Goal: Task Accomplishment & Management: Manage account settings

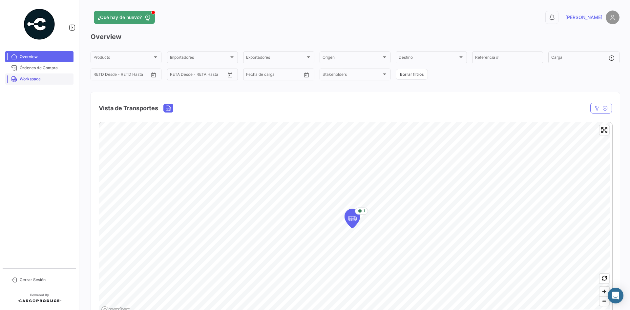
click at [34, 82] on link "Workspace" at bounding box center [39, 78] width 68 height 11
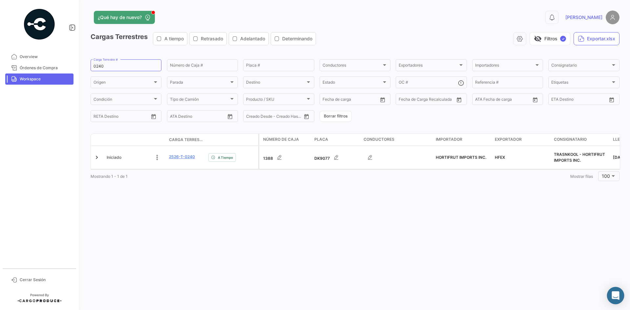
click at [619, 297] on div "Abrir Intercom Messenger" at bounding box center [615, 295] width 17 height 17
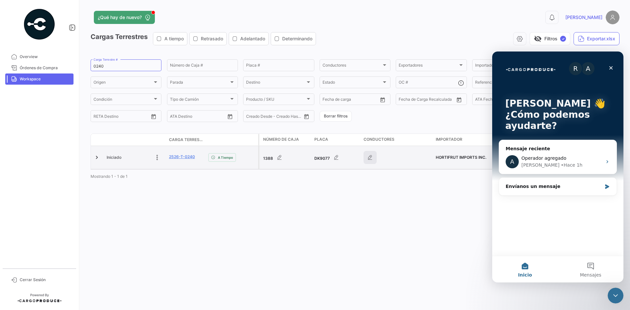
click at [369, 158] on icon "button" at bounding box center [370, 157] width 7 height 7
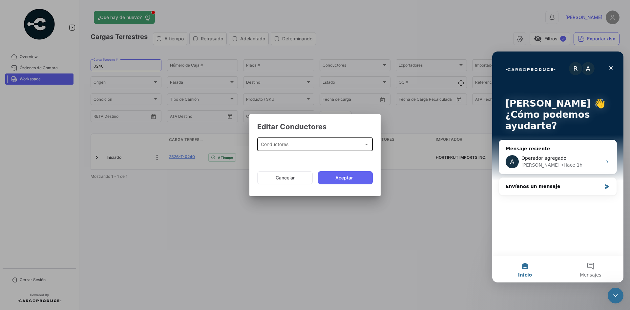
click at [323, 141] on div "Conductores Conductores" at bounding box center [315, 143] width 109 height 15
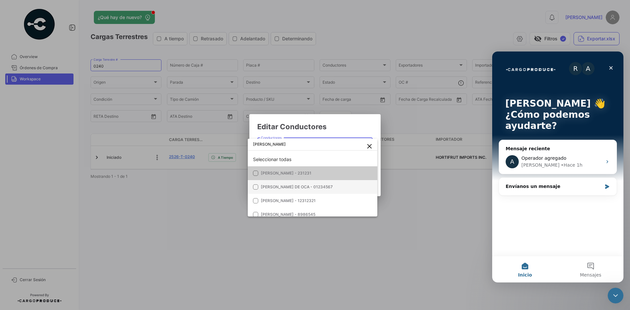
type input "[PERSON_NAME]"
click at [322, 187] on span "[PERSON_NAME] DE OCA - 01234567" at bounding box center [297, 186] width 72 height 5
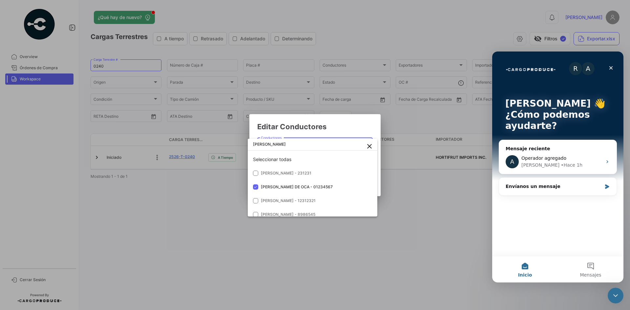
click at [356, 130] on div at bounding box center [315, 155] width 630 height 310
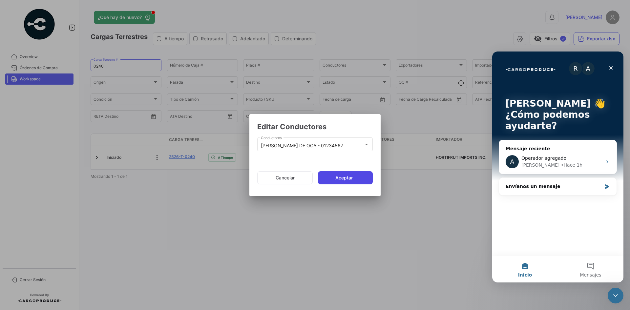
click at [347, 184] on button "Aceptar" at bounding box center [345, 177] width 55 height 13
click at [541, 191] on div "Envíanos un mensaje" at bounding box center [557, 186] width 117 height 17
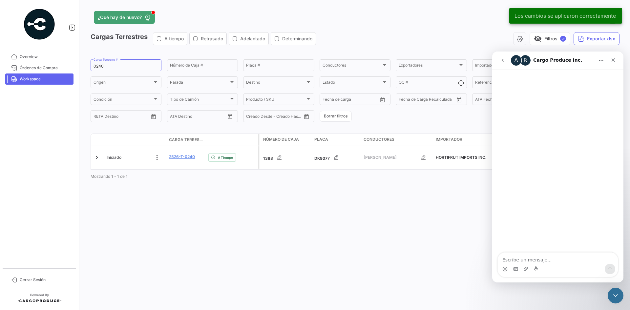
click at [502, 61] on icon "go back" at bounding box center [502, 60] width 5 height 5
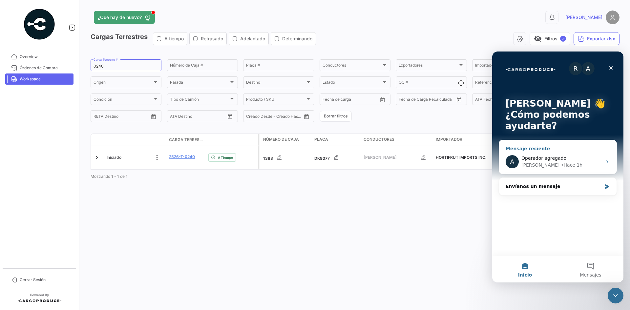
click at [554, 155] on span "Operador agregado" at bounding box center [543, 157] width 45 height 5
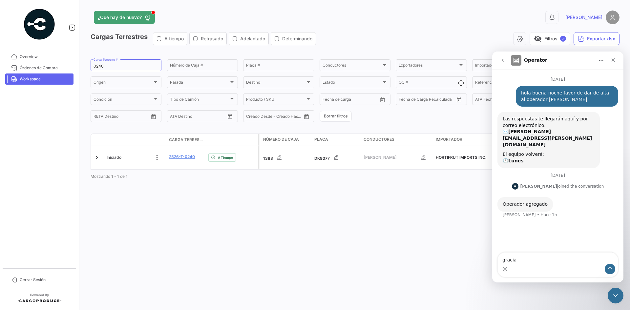
type textarea "gracias"
click at [499, 63] on button "go back" at bounding box center [502, 60] width 12 height 12
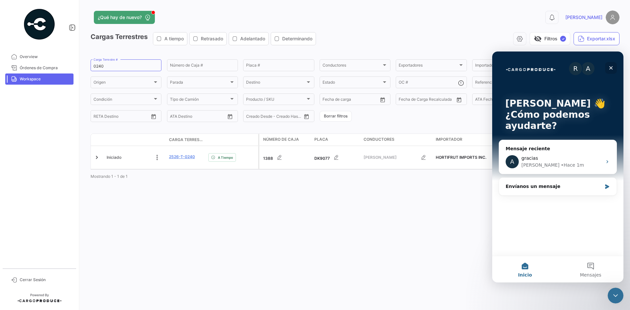
click at [610, 68] on icon "Cerrar" at bounding box center [611, 68] width 4 height 4
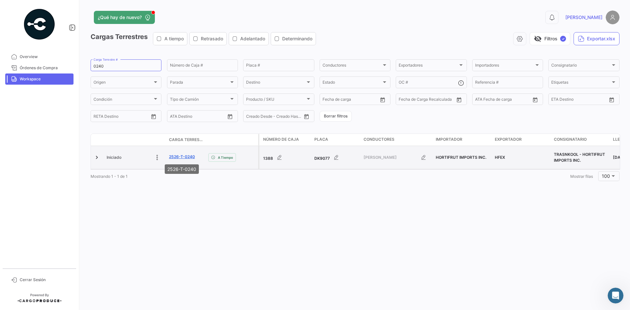
click at [180, 158] on link "2526-T-0240" at bounding box center [182, 157] width 26 height 6
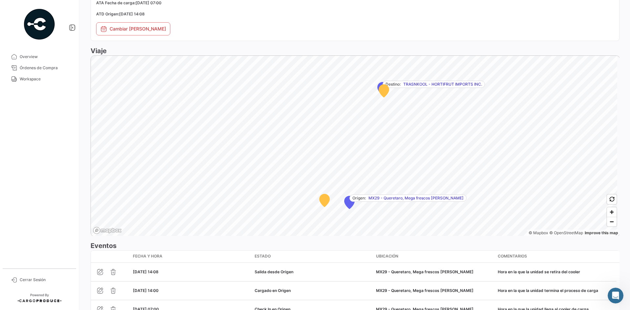
scroll to position [419, 0]
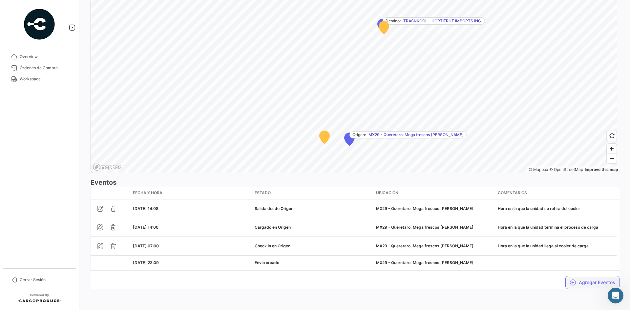
click at [578, 283] on button "Agregar Eventos" at bounding box center [592, 282] width 54 height 13
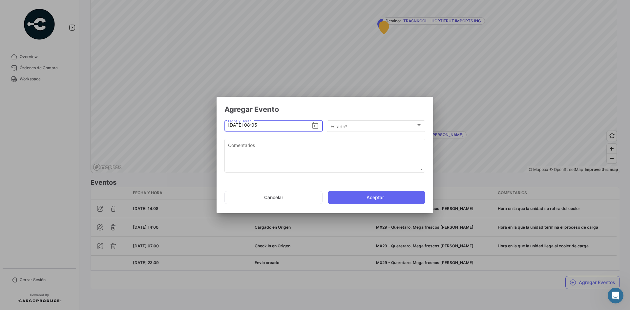
click at [255, 125] on input "[DATE] 08:05" at bounding box center [270, 124] width 84 height 23
drag, startPoint x: 229, startPoint y: 127, endPoint x: 234, endPoint y: 125, distance: 5.2
click at [229, 127] on input "[DATE] 14:23" at bounding box center [270, 124] width 84 height 23
type input "[DATE] 14:23"
click at [361, 125] on div "Estado *" at bounding box center [373, 127] width 86 height 6
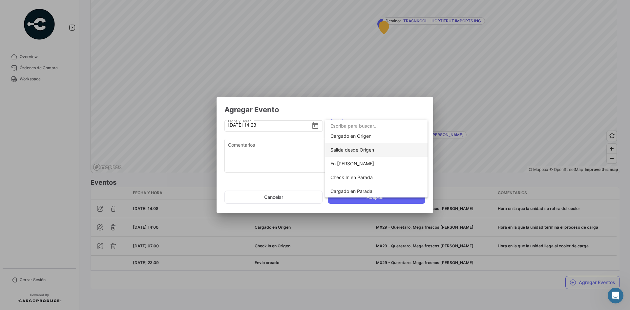
scroll to position [33, 0]
click at [366, 163] on span "En [PERSON_NAME]" at bounding box center [352, 163] width 44 height 6
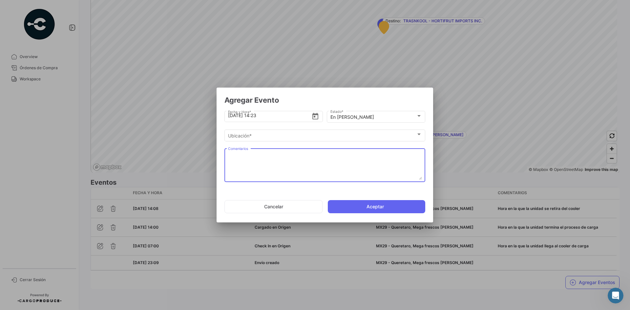
click at [286, 166] on textarea "Comentarios" at bounding box center [325, 165] width 194 height 29
paste textarea "Hora en la que se dirige al 2do cooler de carga"
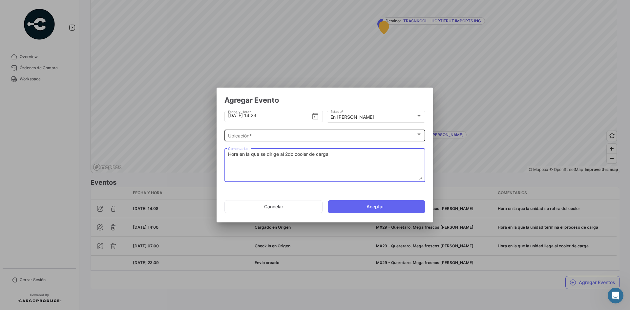
type textarea "Hora en la que se dirige al 2do cooler de carga"
click at [297, 138] on div "Ubicación *" at bounding box center [322, 136] width 188 height 6
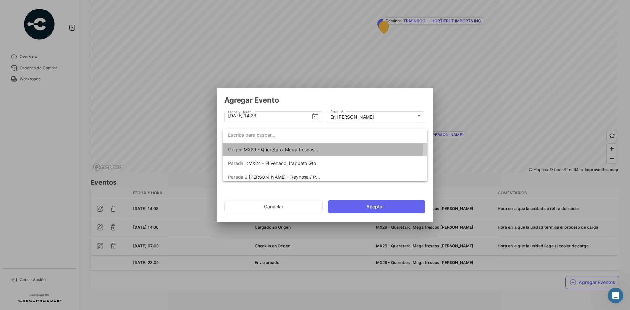
click at [315, 149] on span "MX29 - Queretaro, Mega frescos [PERSON_NAME]" at bounding box center [298, 150] width 109 height 6
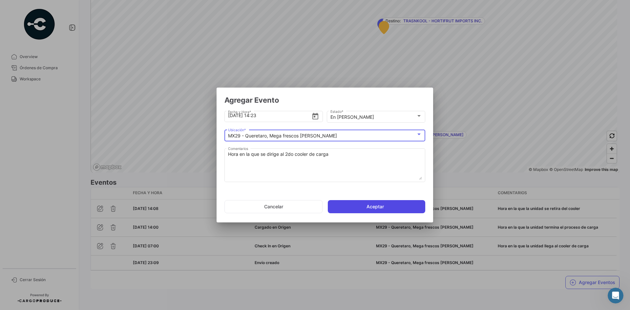
click at [370, 204] on button "Aceptar" at bounding box center [376, 206] width 97 height 13
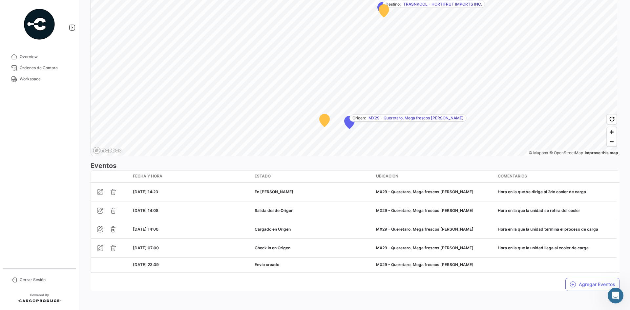
scroll to position [437, 0]
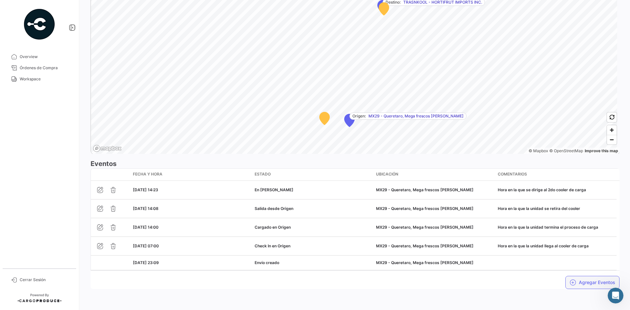
click at [576, 278] on button "Agregar Eventos" at bounding box center [592, 282] width 54 height 13
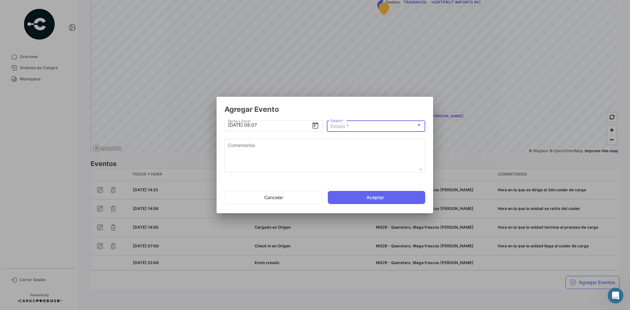
click at [365, 127] on div "Estado *" at bounding box center [373, 127] width 86 height 6
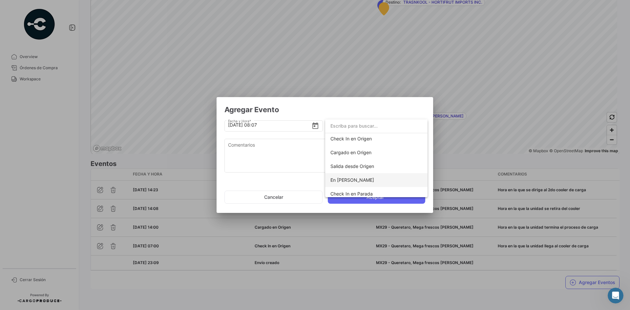
scroll to position [33, 0]
click at [371, 177] on span "Check In en Parada" at bounding box center [351, 176] width 42 height 6
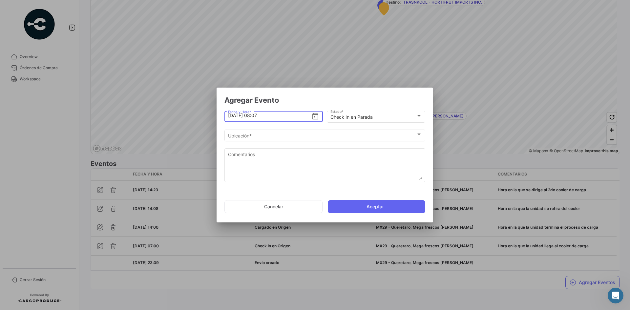
click at [231, 115] on input "[DATE] 08:07" at bounding box center [270, 115] width 84 height 23
click at [255, 116] on input "[DATE] 08:07" at bounding box center [270, 115] width 84 height 23
type input "[DATE] 17:10"
click at [294, 132] on div "Ubicación * Ubicación *" at bounding box center [325, 135] width 194 height 13
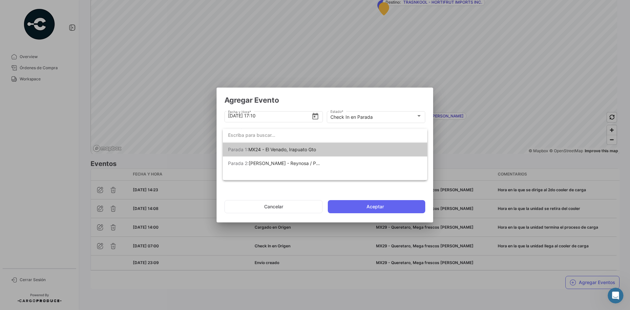
click at [295, 149] on span "MX24 - El Venado, Irapuato Gto" at bounding box center [282, 150] width 68 height 6
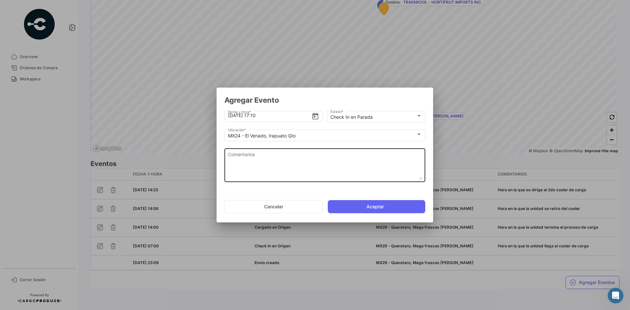
click at [343, 168] on textarea "Comentarios" at bounding box center [325, 165] width 194 height 29
paste textarea "Hora de llegada al 2do cooler de carga"
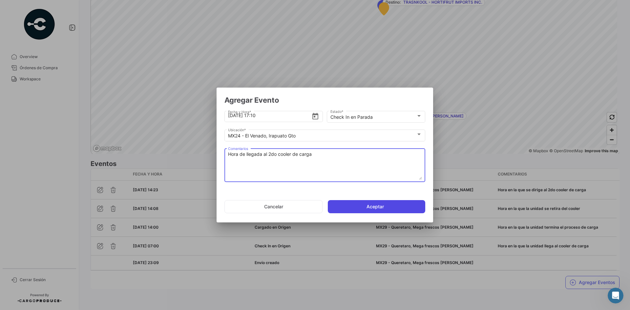
type textarea "Hora de llegada al 2do cooler de carga"
click at [375, 207] on button "Aceptar" at bounding box center [376, 206] width 97 height 13
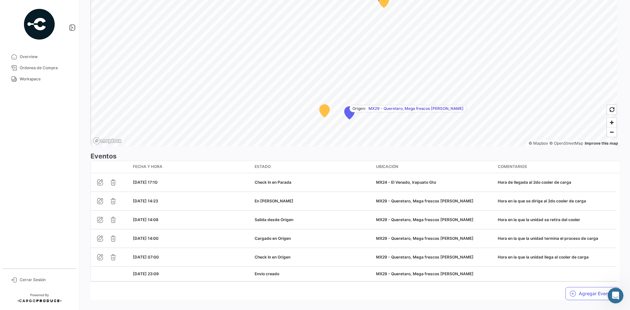
scroll to position [456, 0]
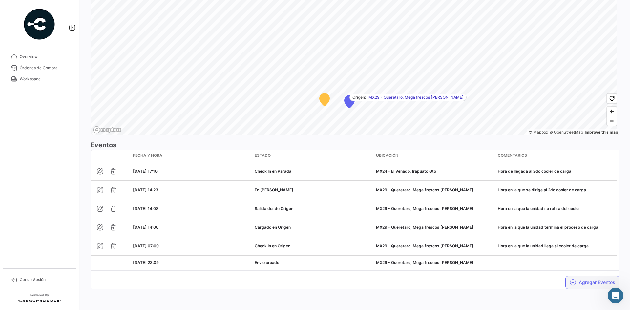
click at [584, 286] on button "Agregar Eventos" at bounding box center [592, 282] width 54 height 13
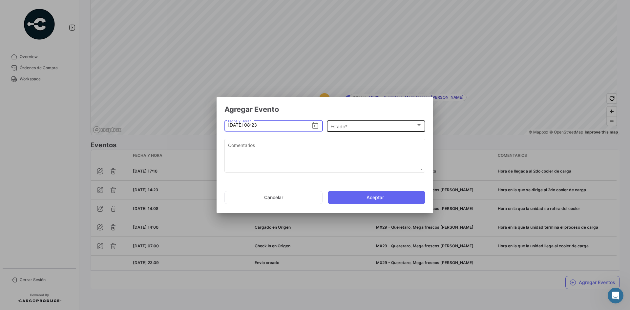
click at [351, 129] on div "Estado *" at bounding box center [373, 127] width 86 height 6
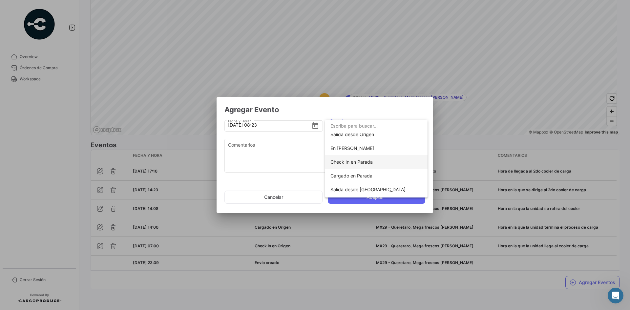
scroll to position [66, 0]
click at [364, 171] on span "Salida desde [GEOGRAPHIC_DATA]" at bounding box center [367, 171] width 75 height 6
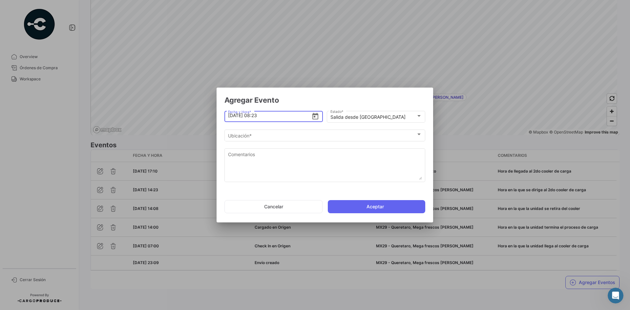
click at [229, 114] on input "[DATE] 08:23" at bounding box center [270, 115] width 84 height 23
click at [255, 116] on input "[DATE] 08:23" at bounding box center [270, 115] width 84 height 23
type input "[DATE] 18:30"
click at [264, 136] on div "Ubicación *" at bounding box center [322, 136] width 188 height 6
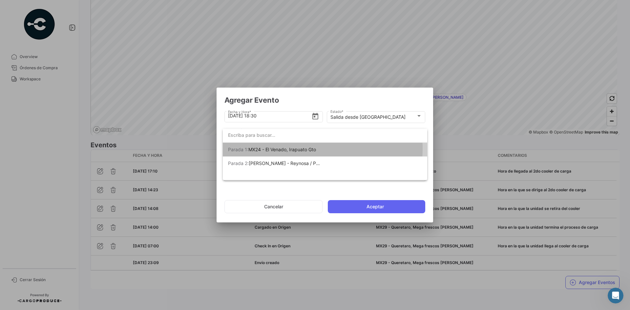
click at [298, 148] on span "MX24 - El Venado, Irapuato Gto" at bounding box center [282, 150] width 68 height 6
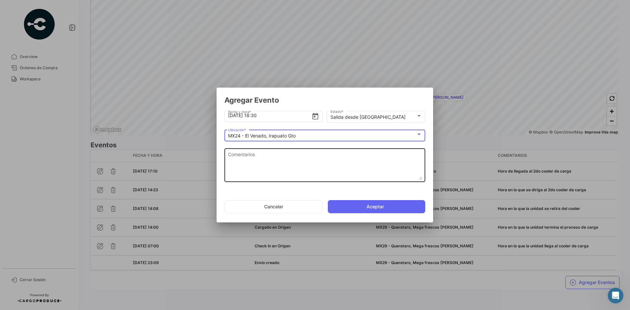
click at [266, 158] on textarea "Comentarios" at bounding box center [325, 165] width 194 height 29
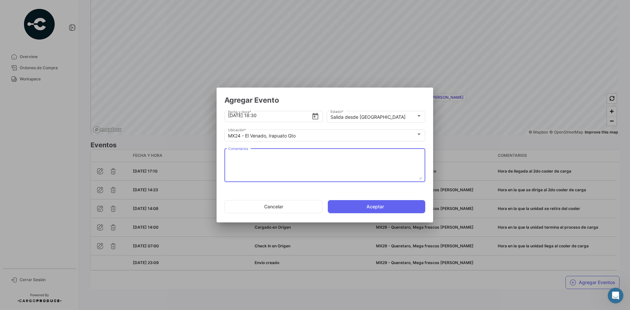
paste textarea "Hora en la que se retira del cooler"
type textarea "Hora en la que se retira del cooler"
click at [372, 206] on button "Aceptar" at bounding box center [376, 206] width 97 height 13
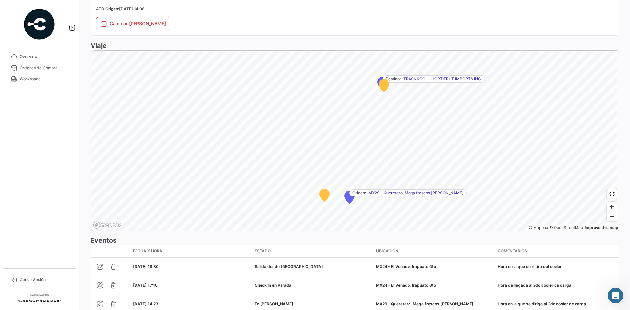
scroll to position [475, 0]
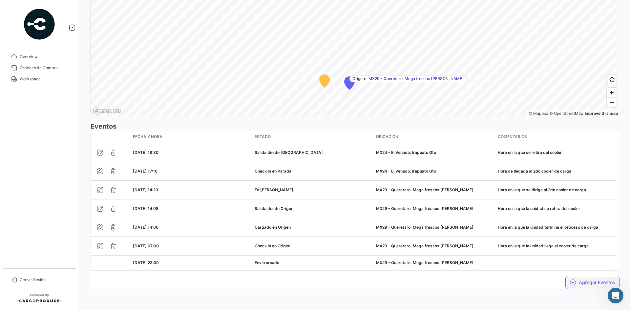
click at [579, 285] on button "Agregar Eventos" at bounding box center [592, 282] width 54 height 13
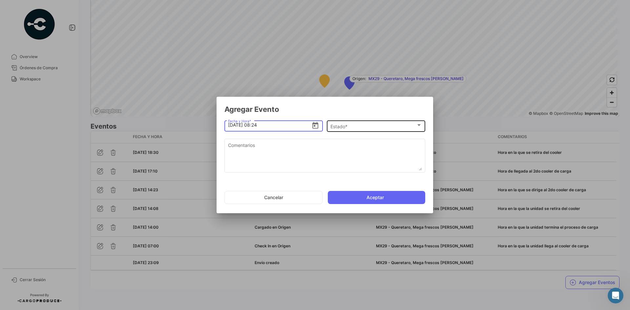
click at [380, 123] on div "Estado * Estado *" at bounding box center [375, 125] width 91 height 13
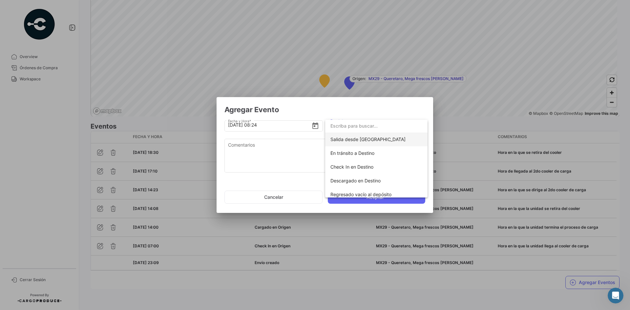
scroll to position [98, 0]
click at [368, 154] on span "En tránsito a Destino" at bounding box center [352, 152] width 44 height 6
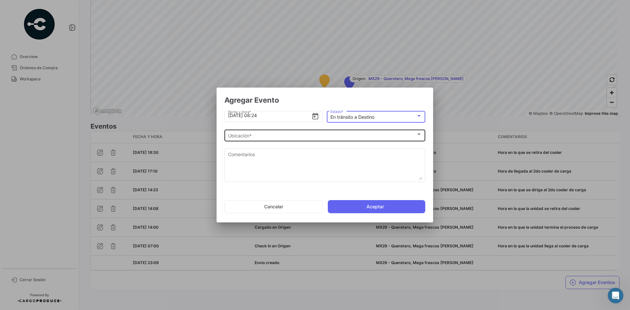
click at [286, 137] on div "Ubicación *" at bounding box center [322, 136] width 188 height 6
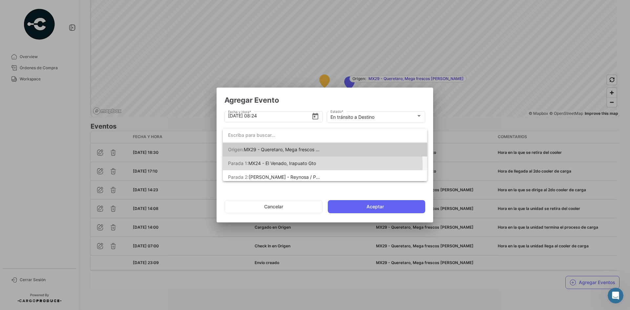
click at [308, 165] on span "MX24 - El Venado, Irapuato Gto" at bounding box center [282, 163] width 68 height 6
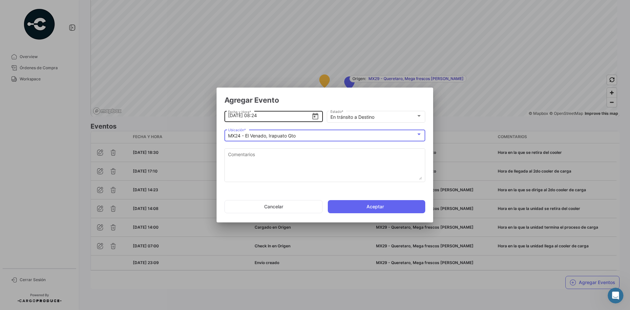
click at [230, 115] on input "[DATE] 08:24" at bounding box center [270, 115] width 84 height 23
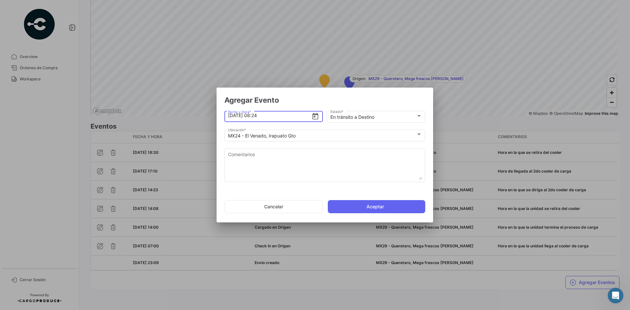
click at [255, 116] on input "[DATE] 08:24" at bounding box center [270, 115] width 84 height 23
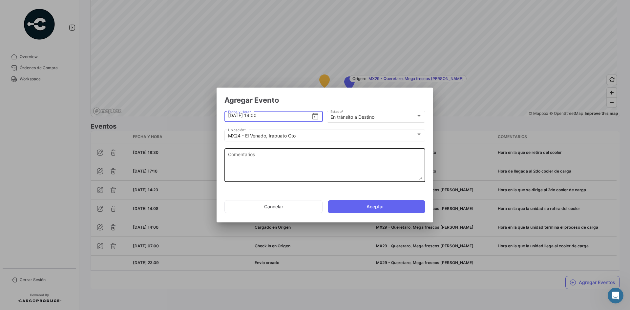
type input "[DATE] 19:00"
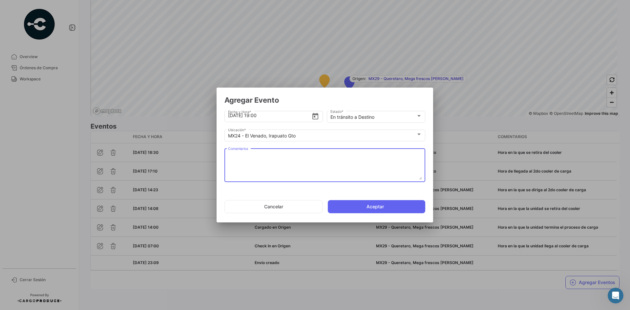
click at [274, 155] on textarea "Comentarios" at bounding box center [325, 165] width 194 height 29
paste textarea "Hora en la que se dirige a frontera (se considera como parada por los terminos …"
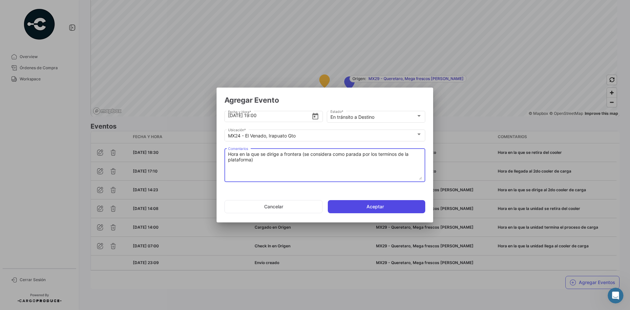
type textarea "Hora en la que se dirige a frontera (se considera como parada por los terminos …"
click at [359, 209] on button "Aceptar" at bounding box center [376, 206] width 97 height 13
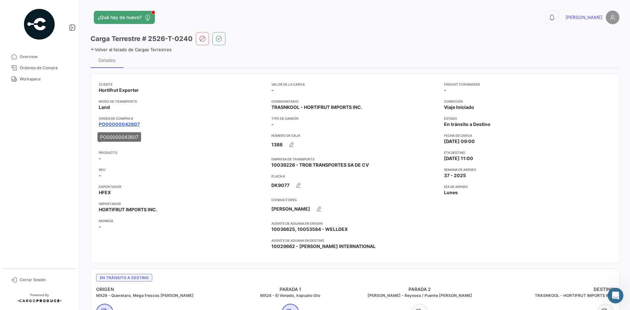
click at [135, 125] on link "PO00000042607" at bounding box center [119, 124] width 41 height 7
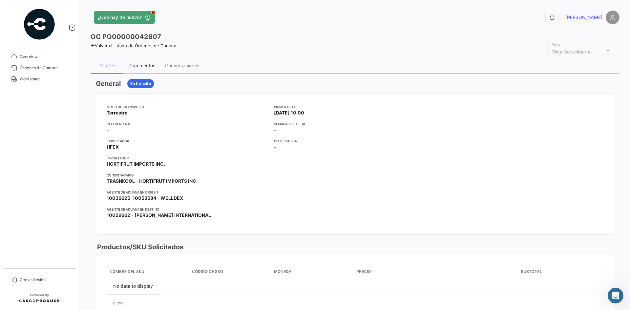
click at [134, 65] on div "Documentos" at bounding box center [141, 66] width 27 height 6
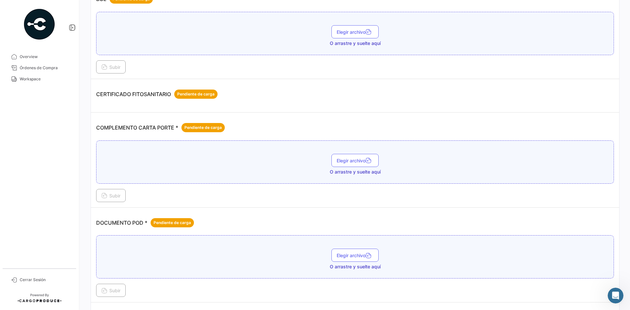
scroll to position [131, 0]
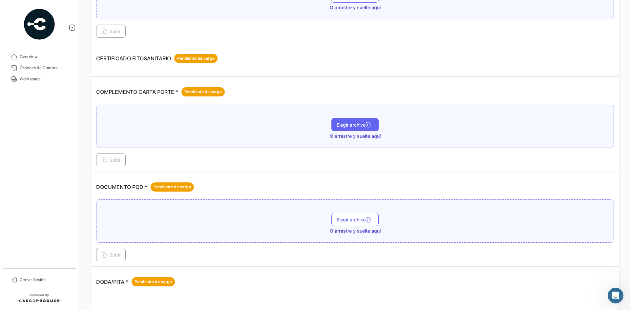
click at [348, 126] on span "Elegir archivo" at bounding box center [354, 125] width 37 height 6
click at [120, 158] on span "Subir" at bounding box center [110, 160] width 19 height 6
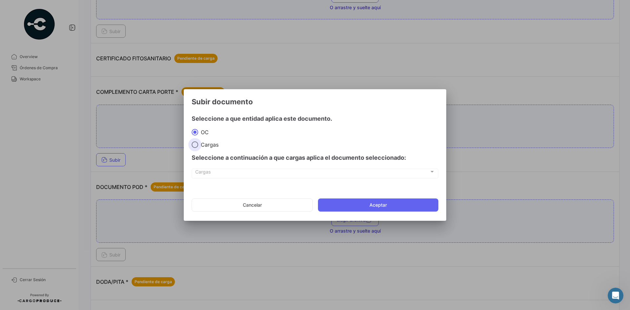
click at [206, 143] on span "Cargas" at bounding box center [208, 144] width 20 height 7
click at [198, 143] on input "Cargas" at bounding box center [194, 144] width 7 height 7
radio input "true"
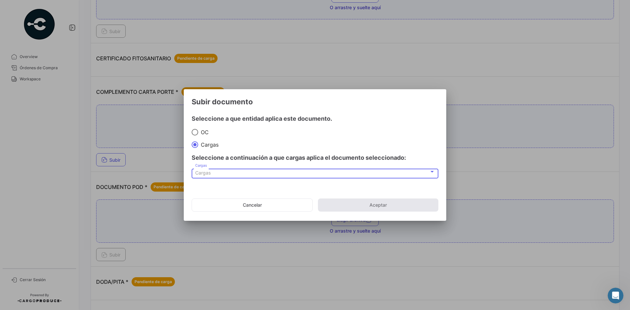
click at [223, 175] on div "Cargas" at bounding box center [312, 173] width 234 height 6
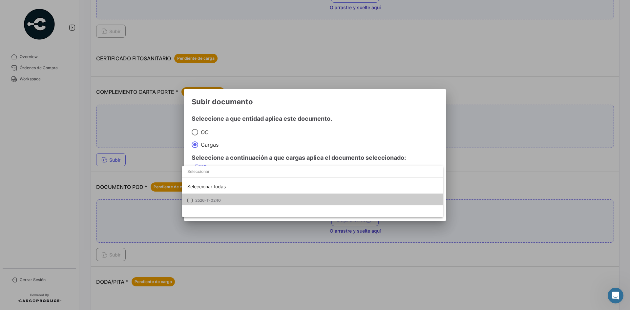
click at [224, 198] on span "2526-T-0240" at bounding box center [241, 200] width 92 height 6
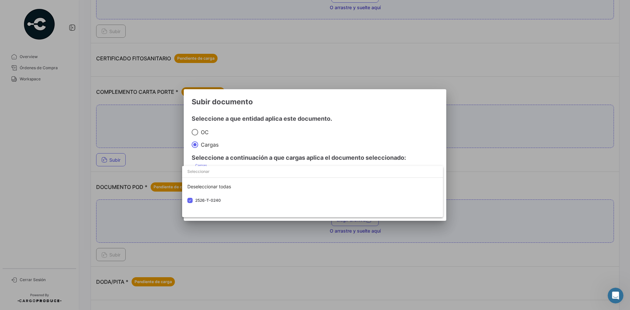
click at [392, 131] on div at bounding box center [315, 155] width 630 height 310
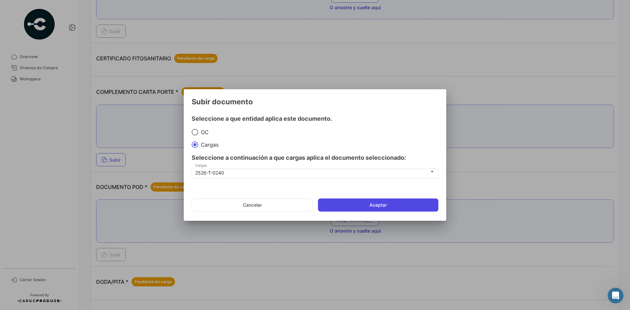
click at [377, 206] on button "Aceptar" at bounding box center [378, 204] width 120 height 13
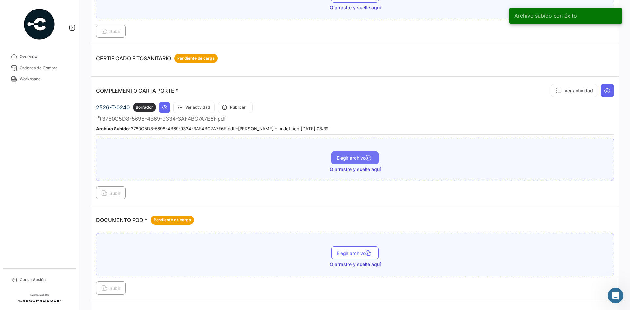
click at [337, 161] on button "Elegir archivo" at bounding box center [354, 157] width 47 height 13
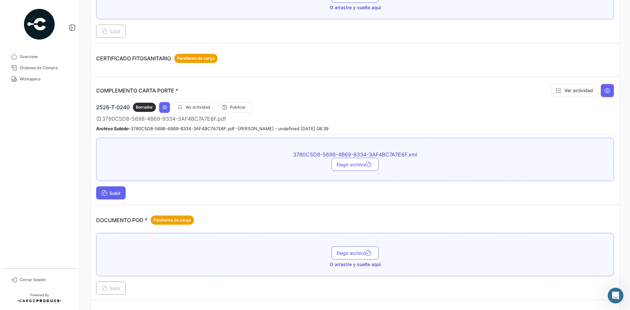
click at [122, 191] on button "Subir" at bounding box center [111, 192] width 30 height 13
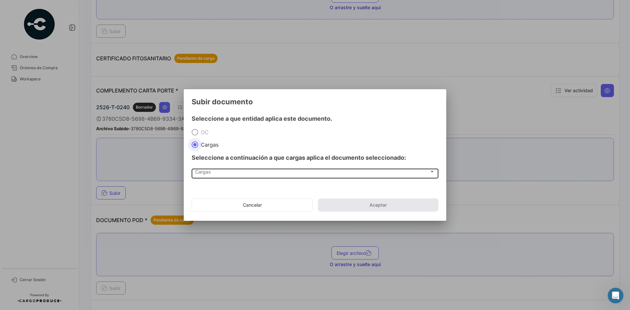
click at [212, 168] on div "Cargas Cargas" at bounding box center [315, 173] width 240 height 11
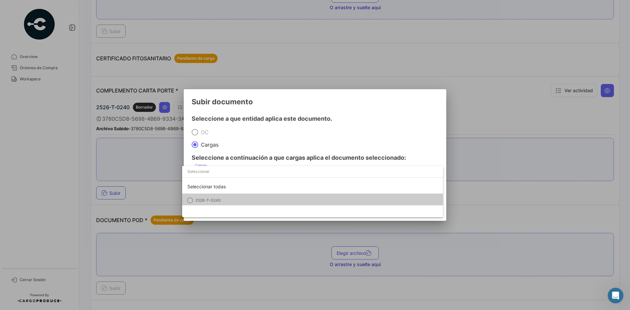
click at [223, 199] on span "2526-T-0240" at bounding box center [241, 200] width 92 height 6
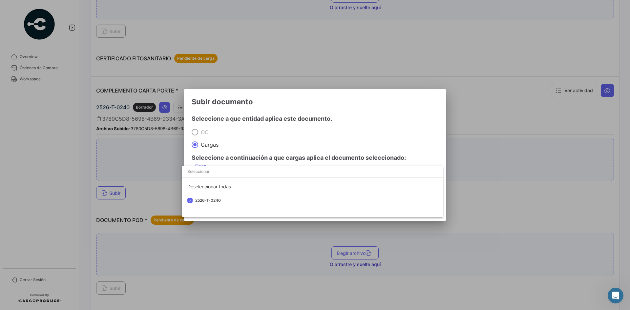
click at [375, 126] on div at bounding box center [315, 155] width 630 height 310
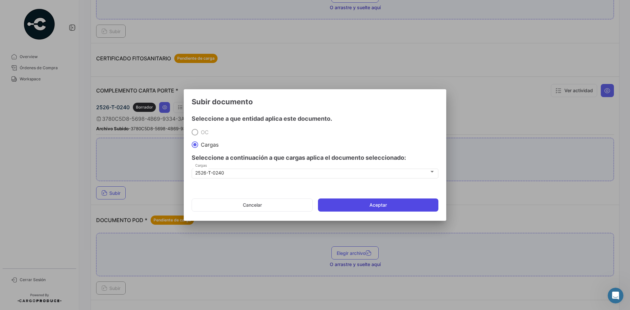
click at [361, 204] on button "Aceptar" at bounding box center [378, 204] width 120 height 13
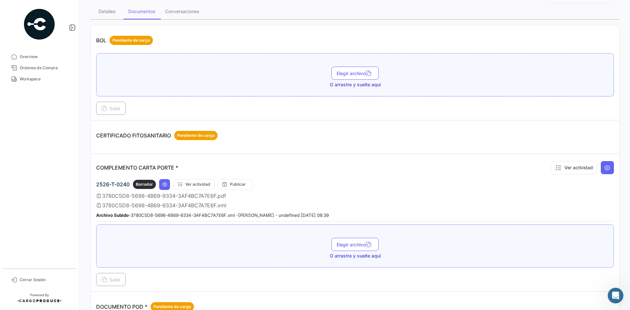
scroll to position [98, 0]
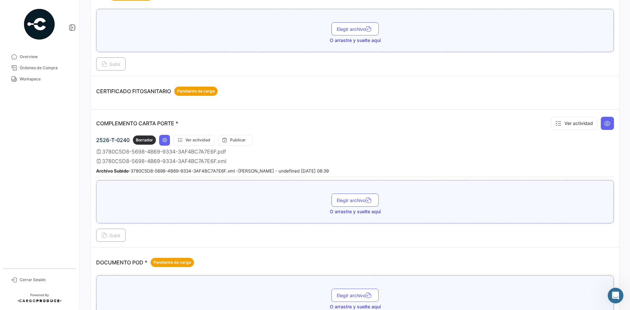
drag, startPoint x: 38, startPoint y: 80, endPoint x: 69, endPoint y: 85, distance: 31.6
click at [38, 80] on span "Workspace" at bounding box center [45, 79] width 51 height 6
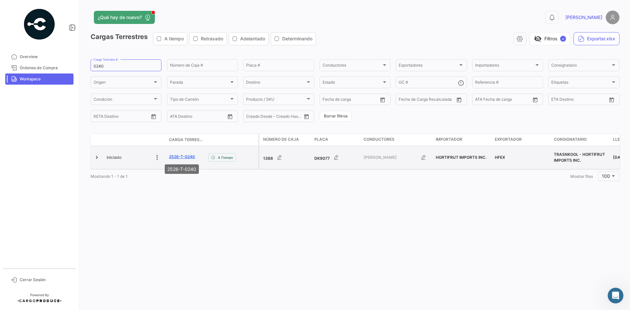
click at [184, 156] on link "2526-T-0240" at bounding box center [182, 157] width 26 height 6
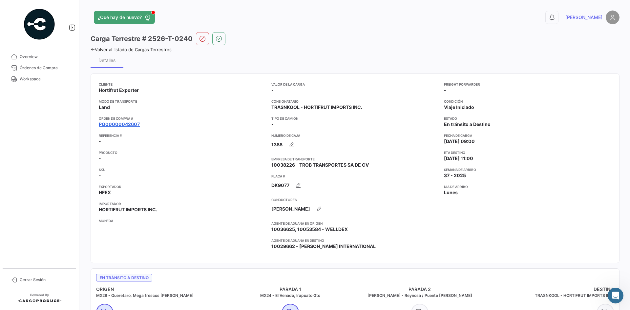
click at [135, 126] on link "PO00000042607" at bounding box center [119, 124] width 41 height 7
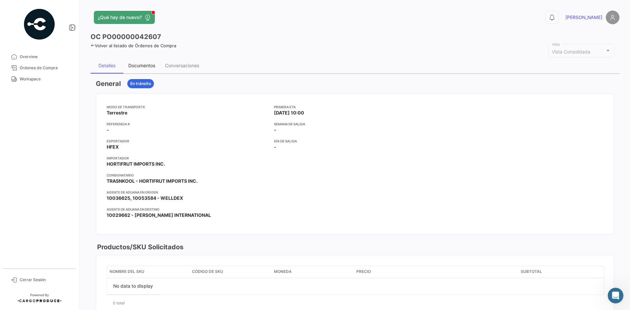
click at [146, 67] on div "Documentos" at bounding box center [141, 66] width 27 height 6
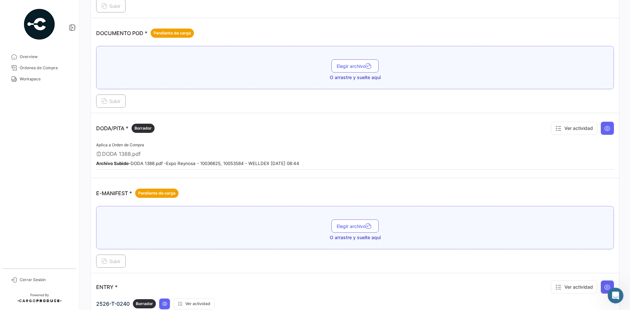
scroll to position [328, 0]
click at [604, 131] on icon at bounding box center [607, 128] width 7 height 7
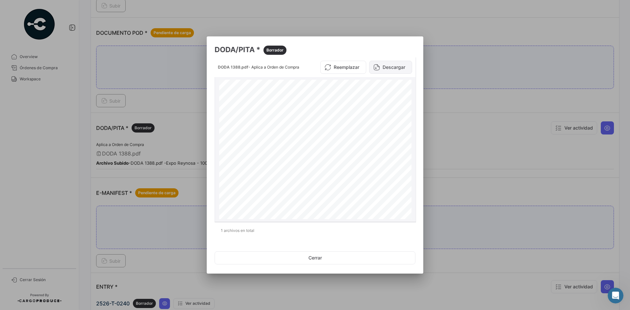
click at [387, 68] on button "Descargar" at bounding box center [390, 67] width 43 height 13
click at [454, 137] on div at bounding box center [315, 155] width 630 height 310
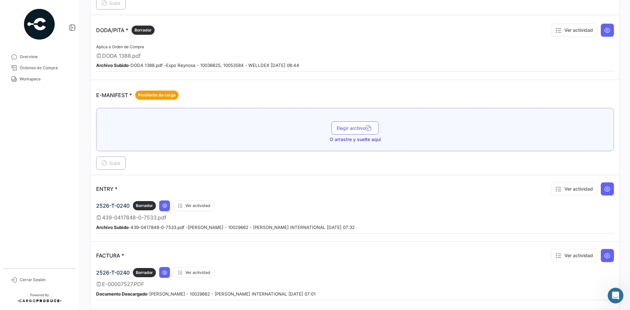
scroll to position [426, 0]
click at [604, 192] on button at bounding box center [606, 188] width 13 height 13
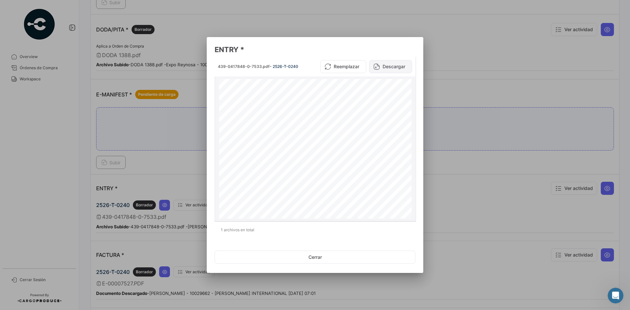
click at [390, 68] on button "Descargar" at bounding box center [390, 66] width 43 height 13
click at [453, 164] on div at bounding box center [315, 155] width 630 height 310
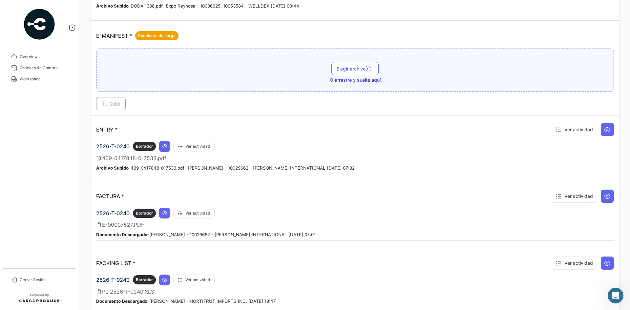
scroll to position [492, 0]
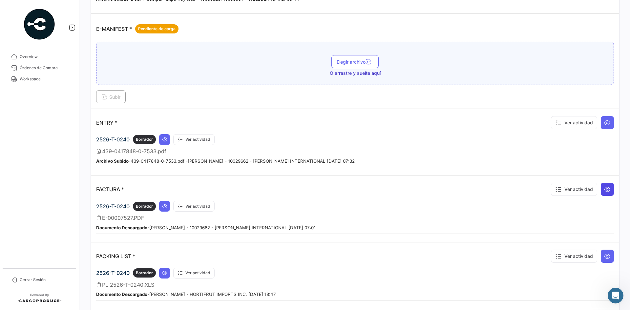
click at [605, 189] on icon at bounding box center [607, 189] width 7 height 7
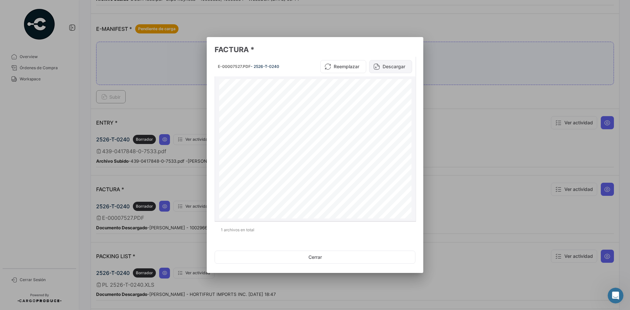
click at [387, 66] on button "Descargar" at bounding box center [390, 66] width 43 height 13
click at [452, 197] on div at bounding box center [315, 155] width 630 height 310
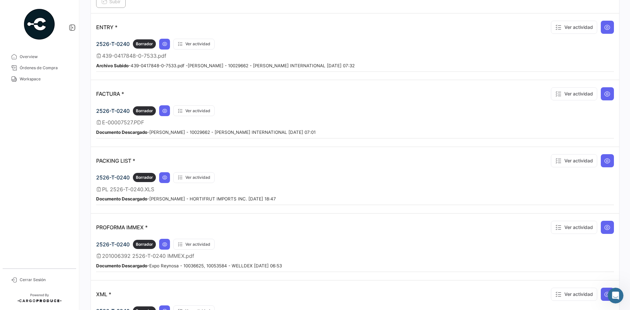
scroll to position [590, 0]
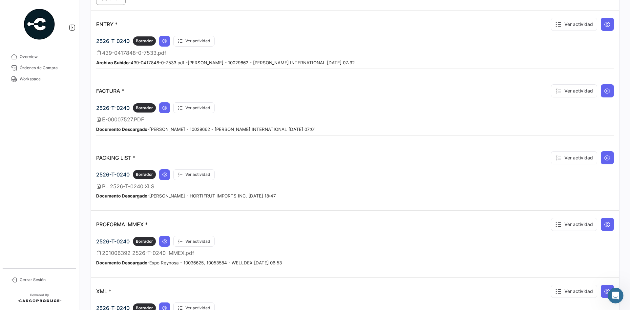
click at [325, 172] on div "2526-T-0240 Borrador Ver actividad" at bounding box center [354, 174] width 517 height 11
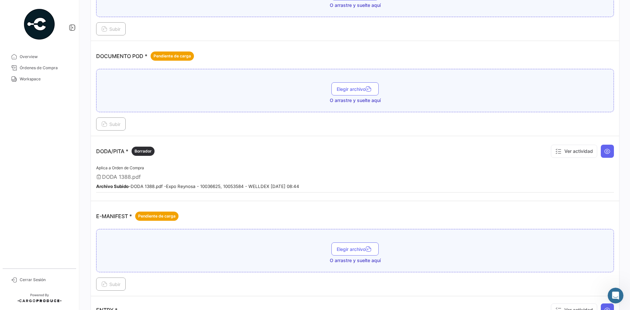
scroll to position [301, 0]
